Goal: Task Accomplishment & Management: Use online tool/utility

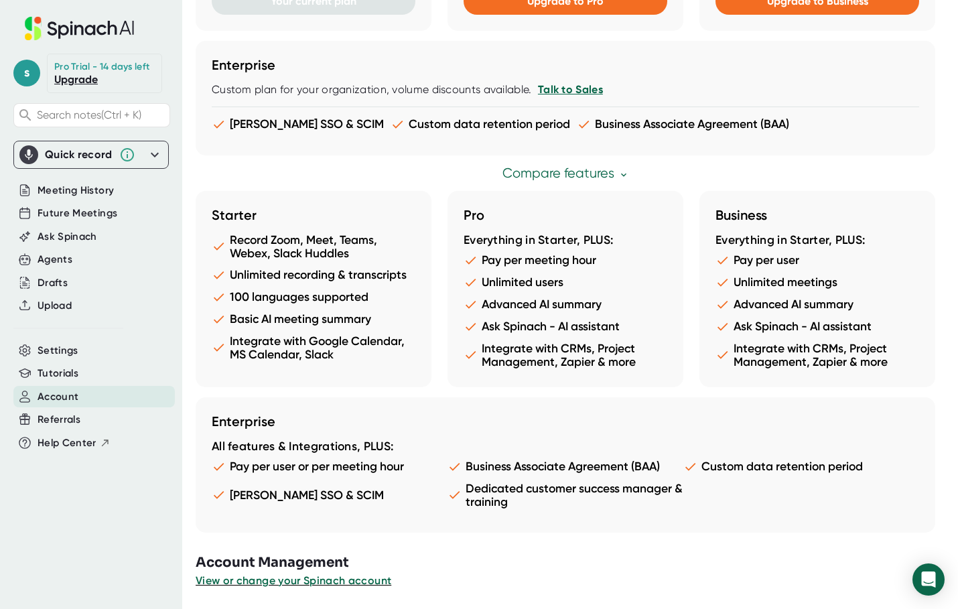
scroll to position [804, 0]
click at [52, 338] on div "s Pro Trial - 14 days left Upgrade Search notes (Ctrl + K) Quick record Include…" at bounding box center [91, 296] width 182 height 593
click at [58, 350] on span "Settings" at bounding box center [58, 350] width 41 height 15
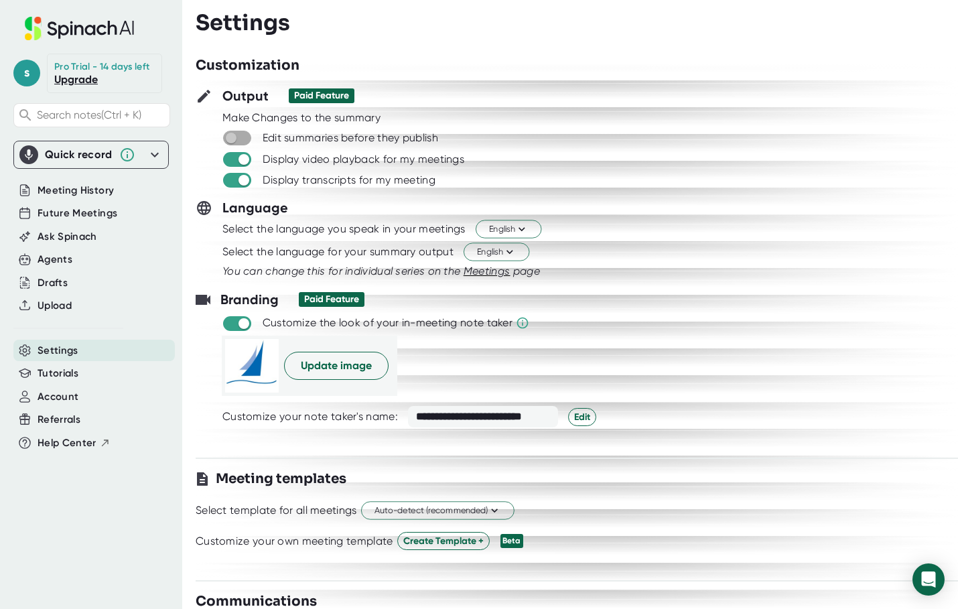
click at [249, 137] on span at bounding box center [237, 137] width 28 height 13
click at [245, 139] on input "checkbox" at bounding box center [231, 138] width 38 height 12
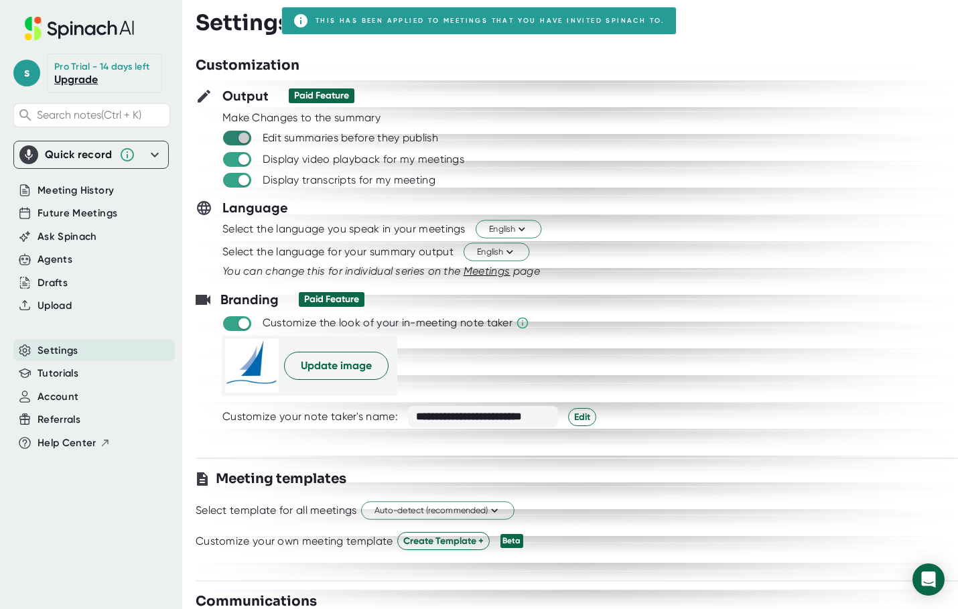
click at [227, 135] on input "checkbox" at bounding box center [243, 138] width 38 height 12
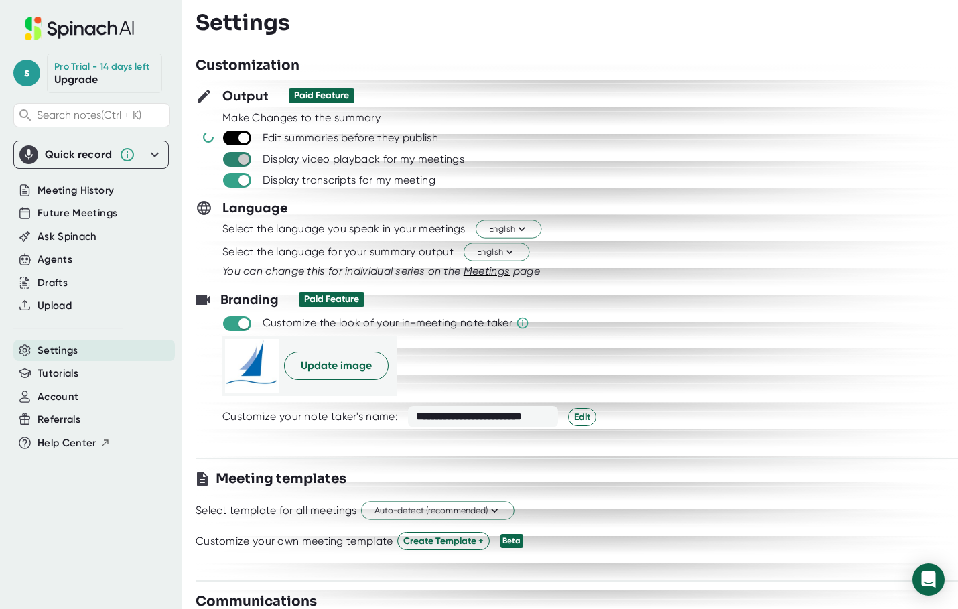
checkbox input "false"
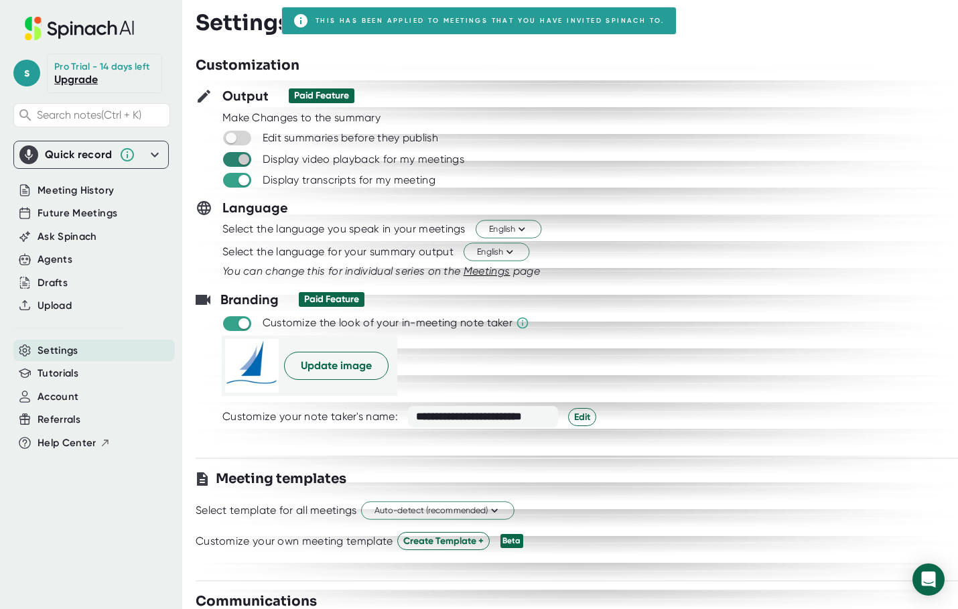
click at [232, 157] on input "checkbox" at bounding box center [243, 159] width 38 height 12
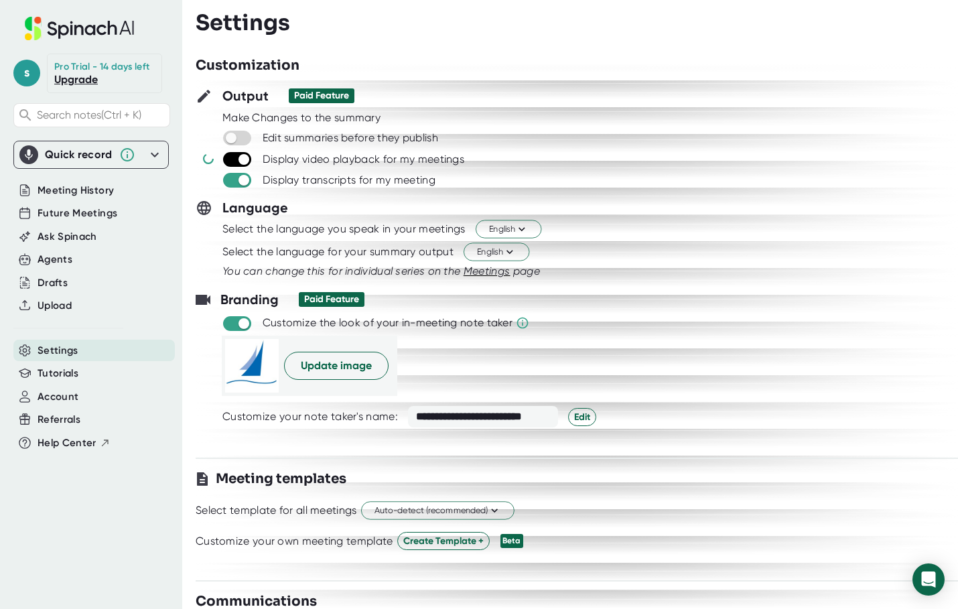
checkbox input "false"
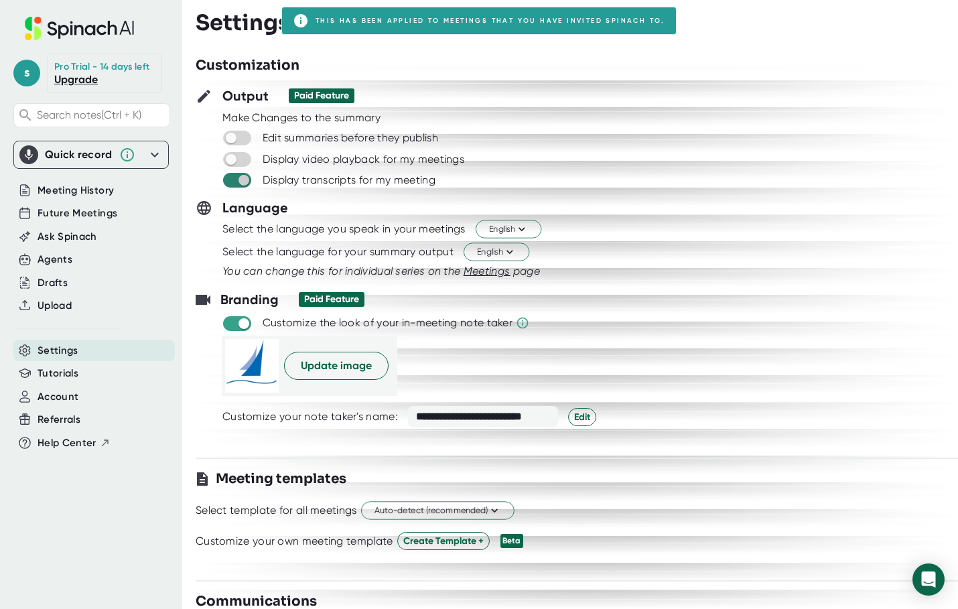
click at [236, 182] on input "checkbox" at bounding box center [243, 180] width 38 height 12
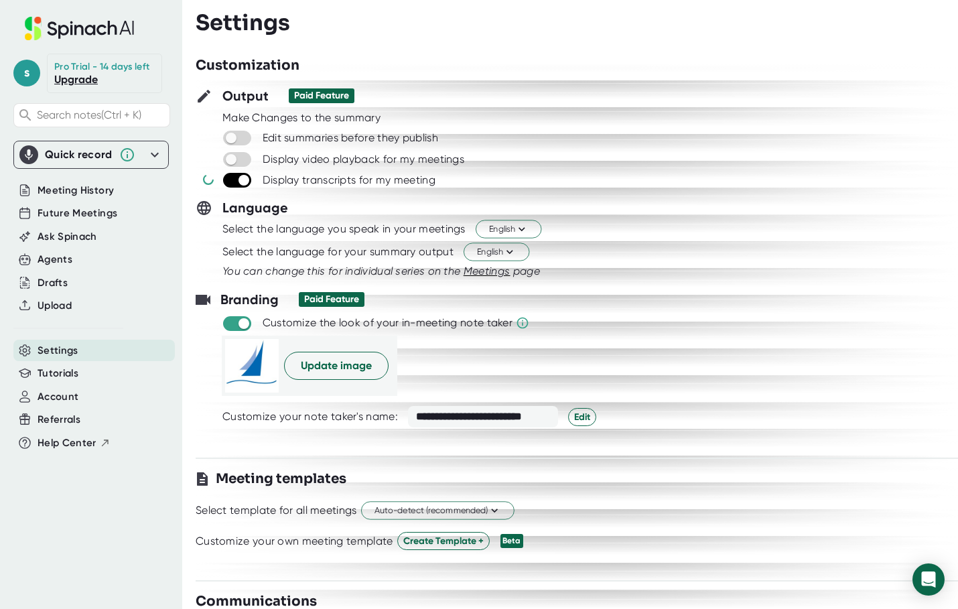
checkbox input "false"
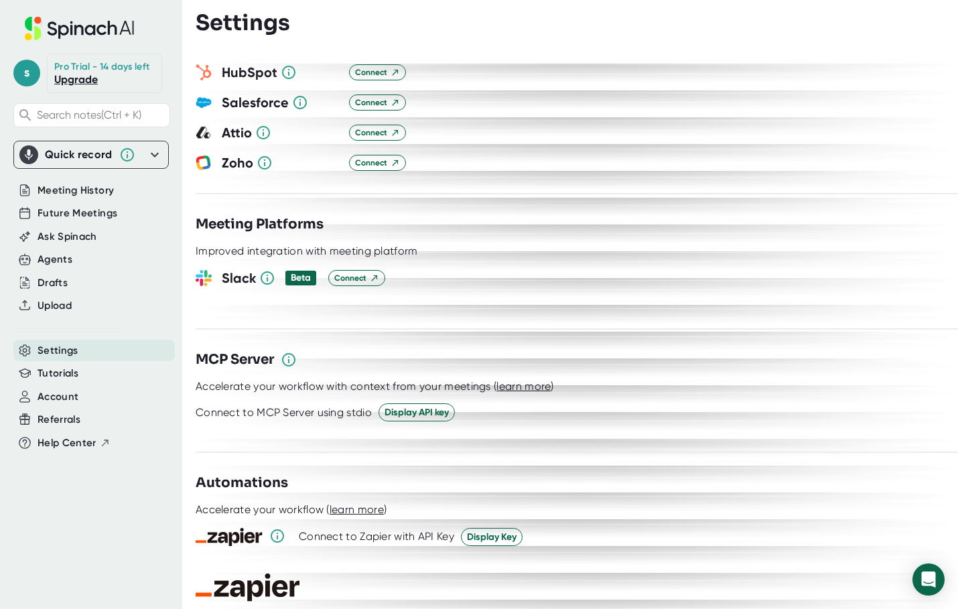
scroll to position [1541, 0]
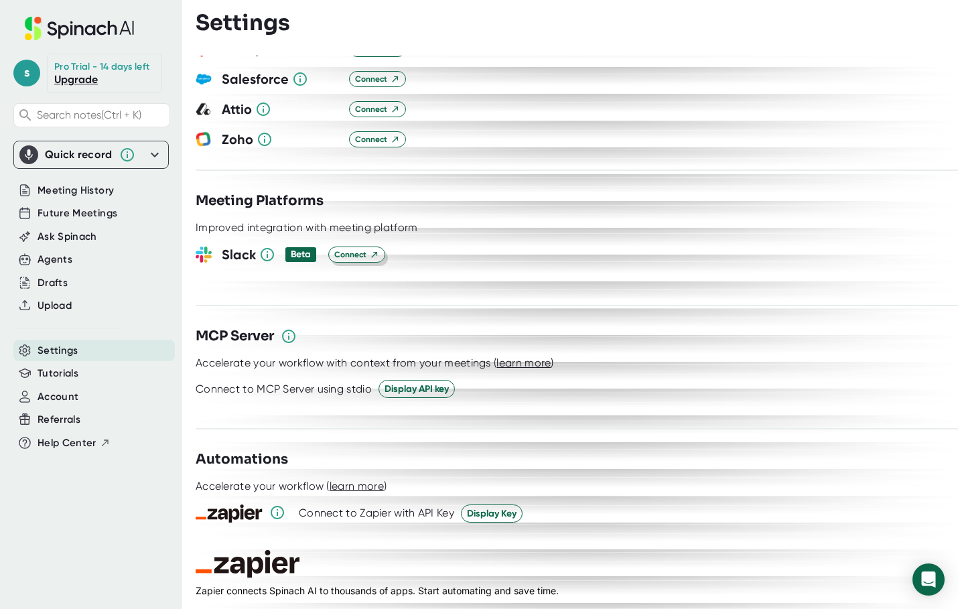
click at [375, 250] on icon at bounding box center [374, 254] width 9 height 9
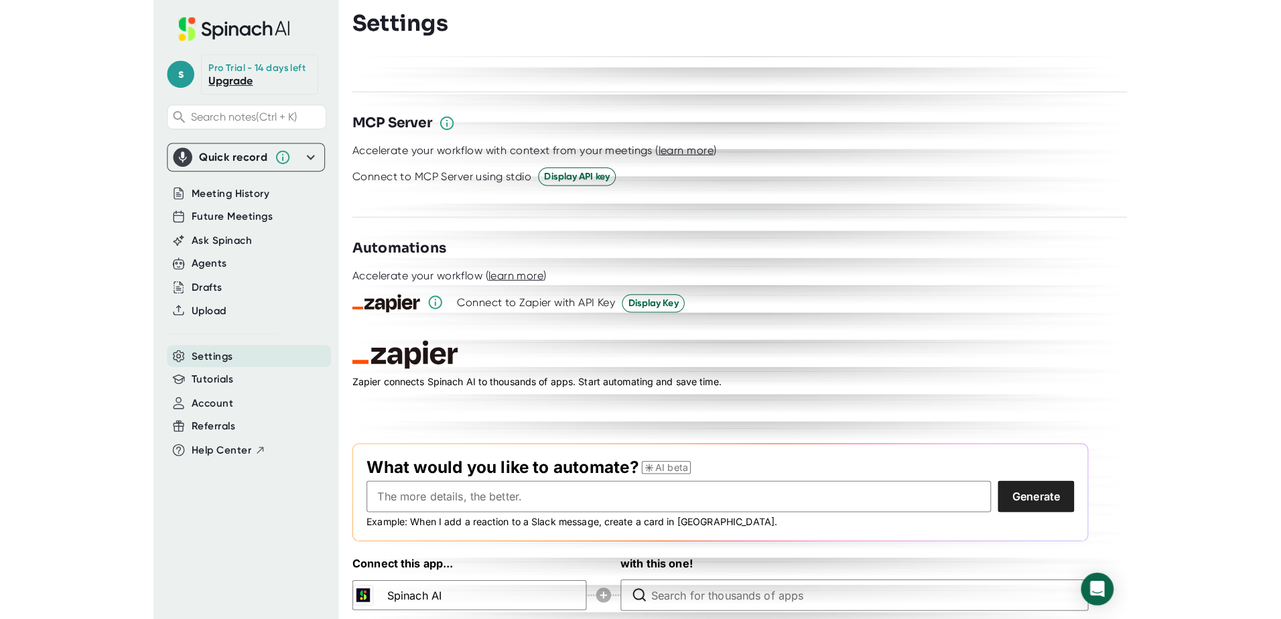
scroll to position [1746, 0]
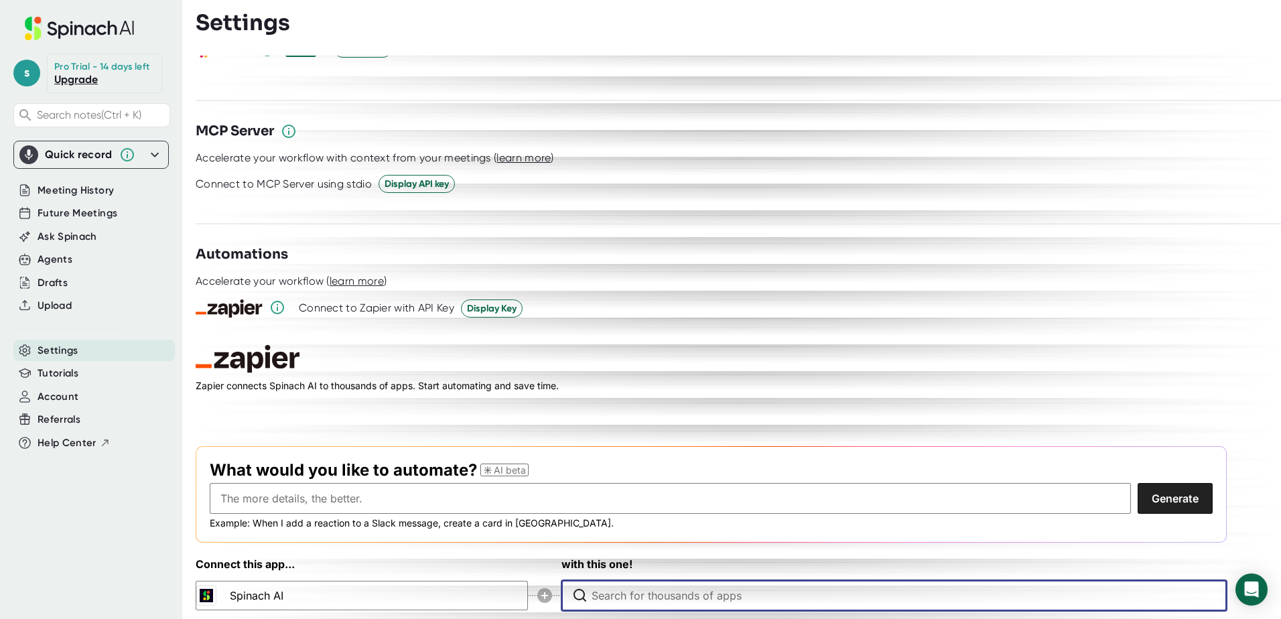
click at [628, 586] on input "Type to search for an app to connect" at bounding box center [898, 595] width 612 height 29
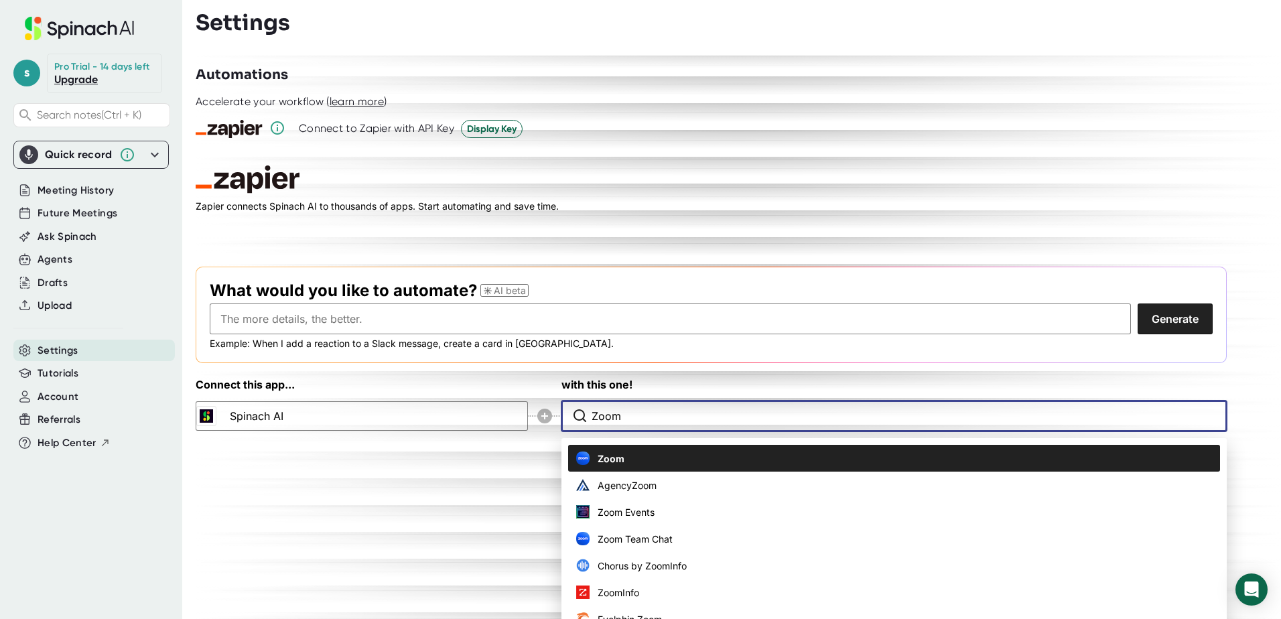
type input "Zoom"
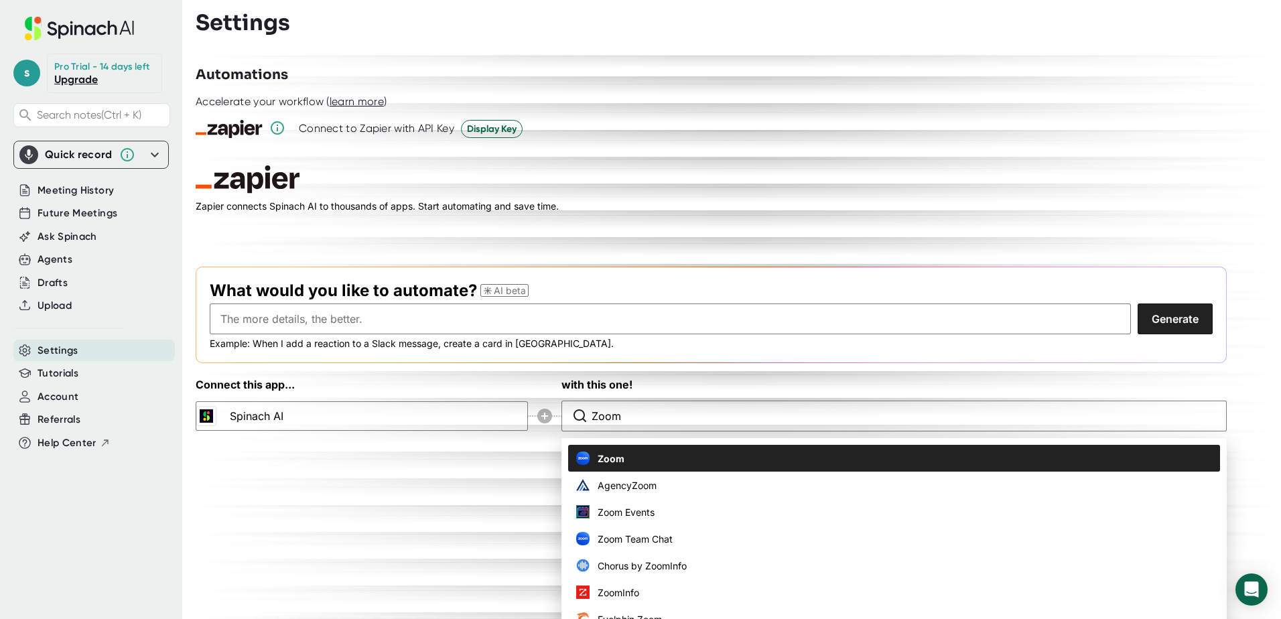
click at [606, 452] on span "Zoom" at bounding box center [611, 459] width 27 height 14
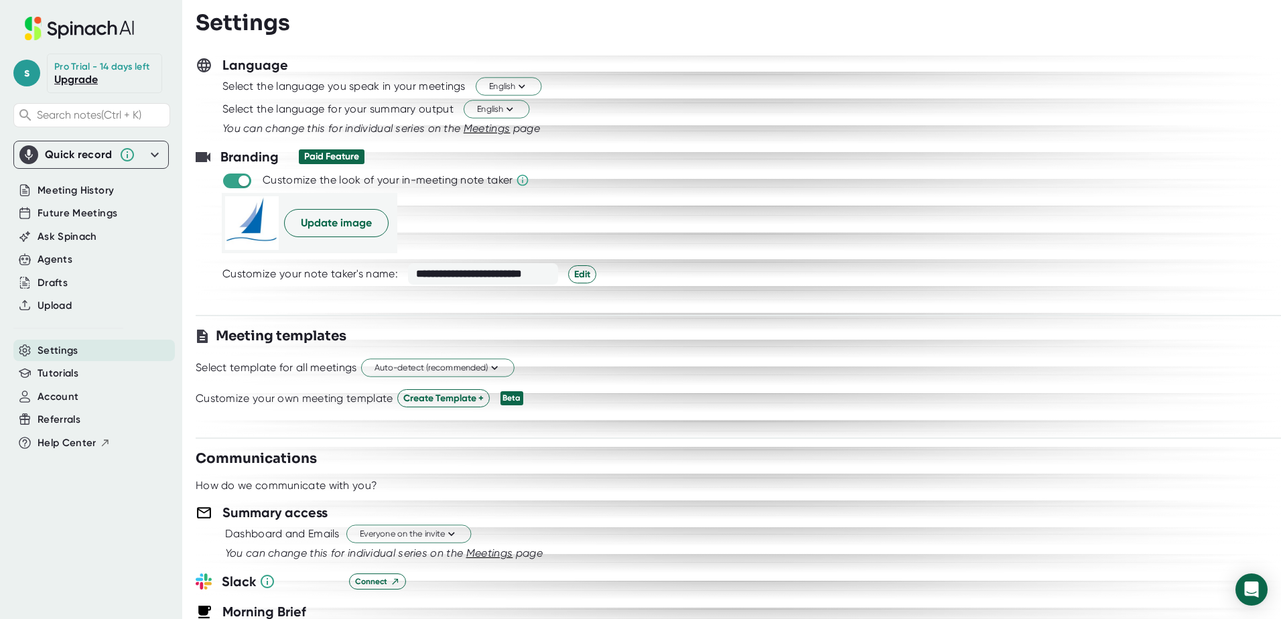
scroll to position [0, 0]
